Goal: Navigation & Orientation: Find specific page/section

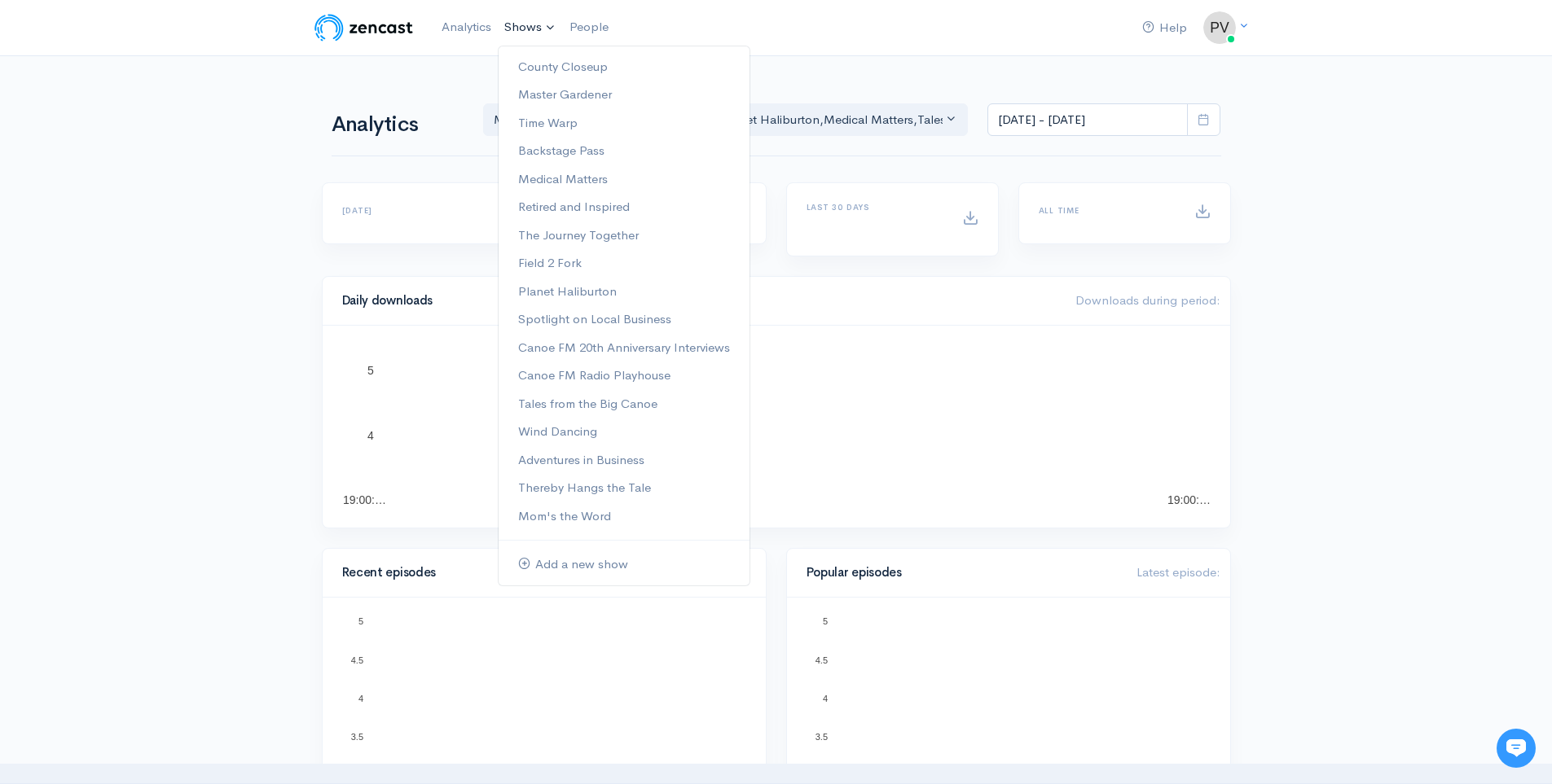
click at [515, 20] on link "Shows" at bounding box center [530, 28] width 65 height 36
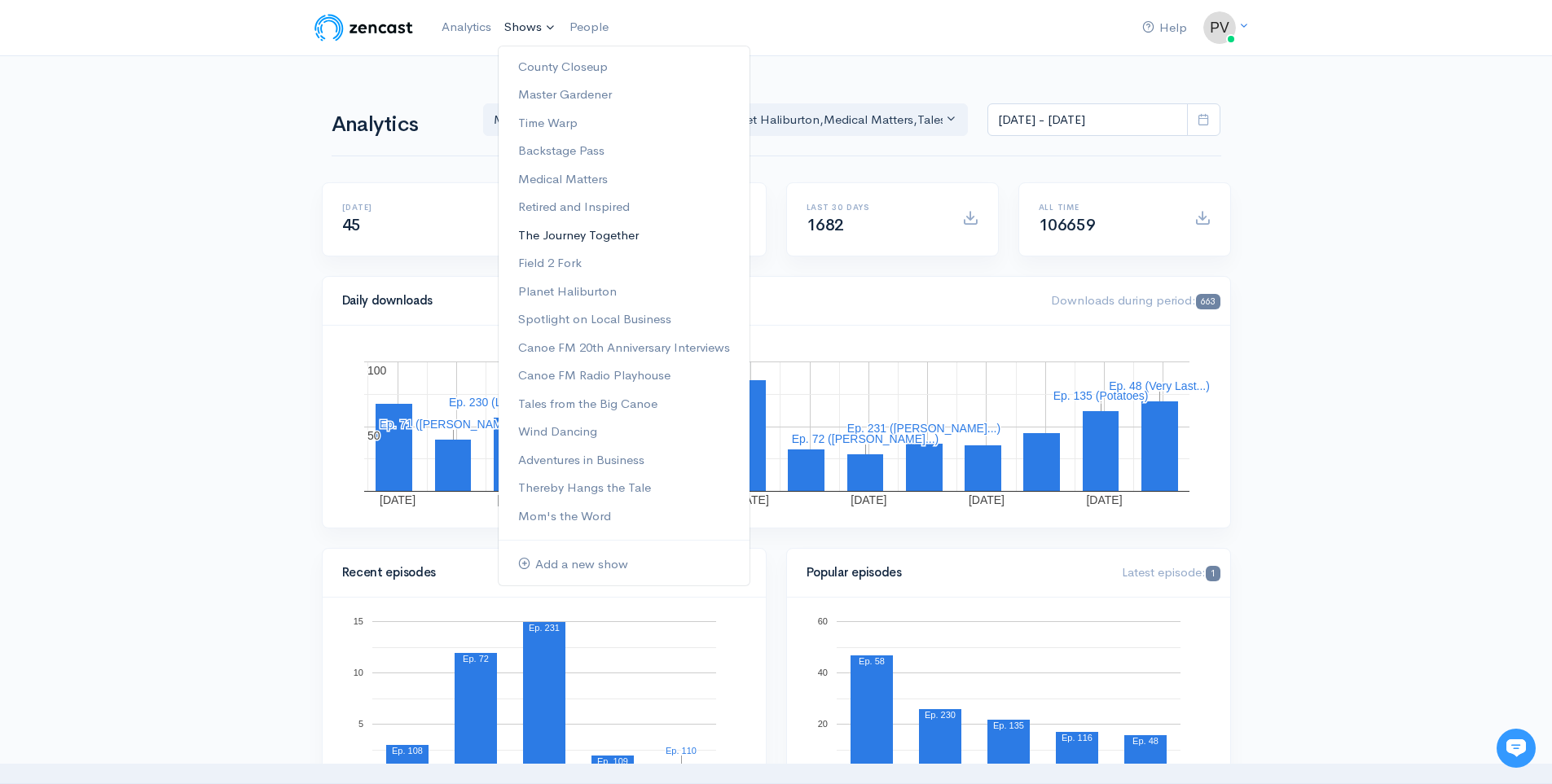
click at [594, 226] on link "The Journey Together" at bounding box center [624, 235] width 251 height 29
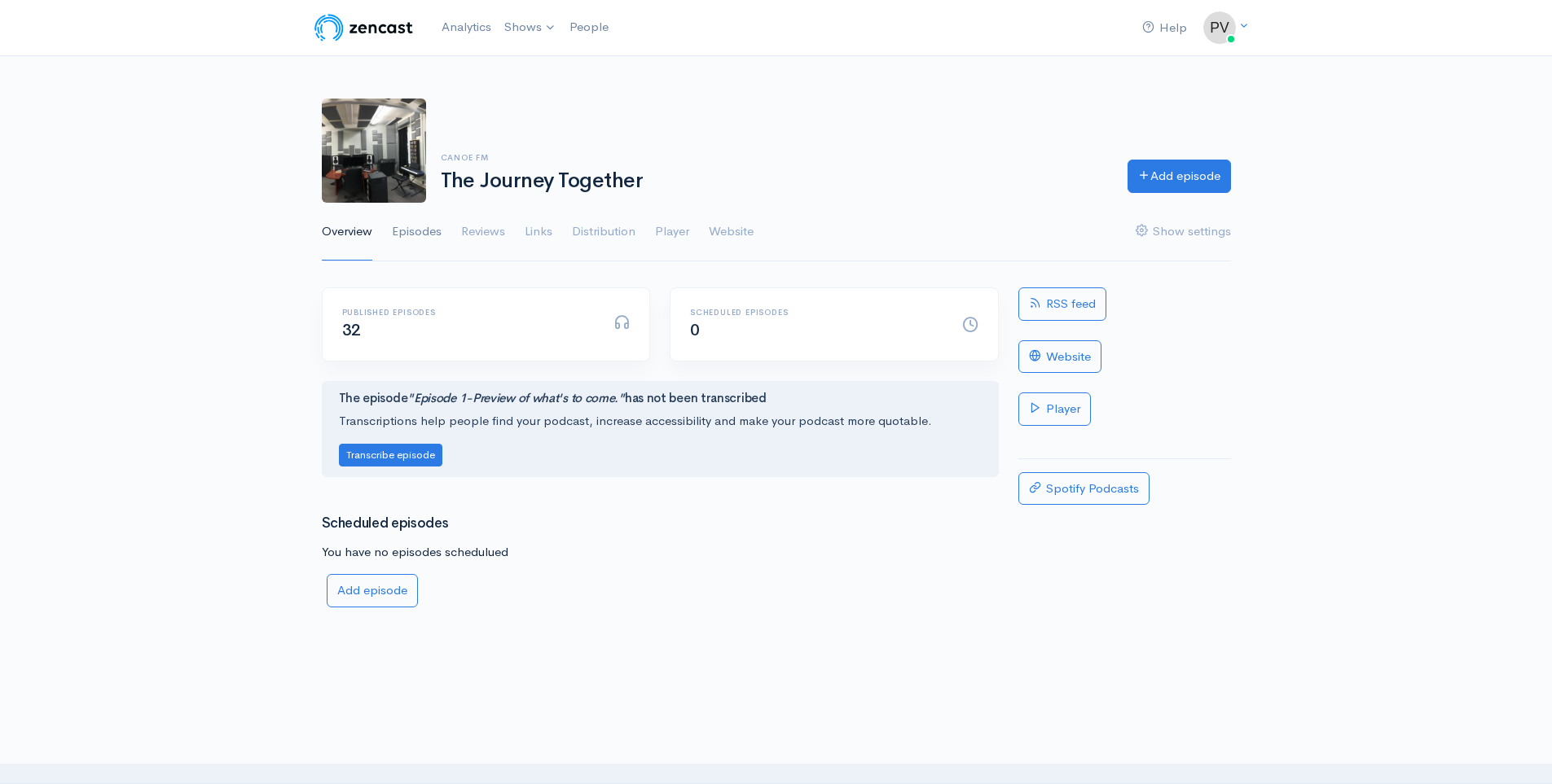
click at [422, 233] on link "Episodes" at bounding box center [416, 231] width 49 height 58
